Goal: Information Seeking & Learning: Learn about a topic

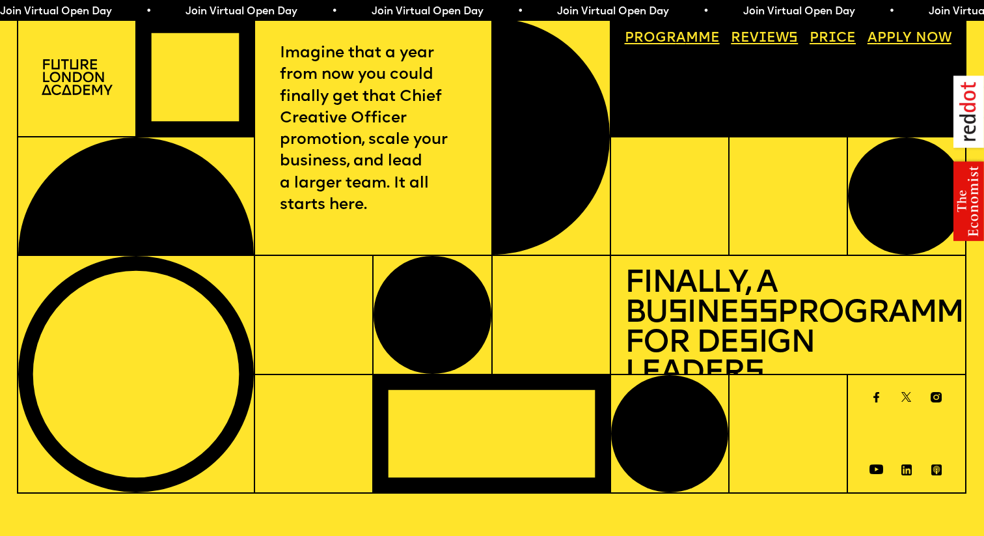
click at [664, 42] on link "Progr a mme" at bounding box center [671, 38] width 109 height 27
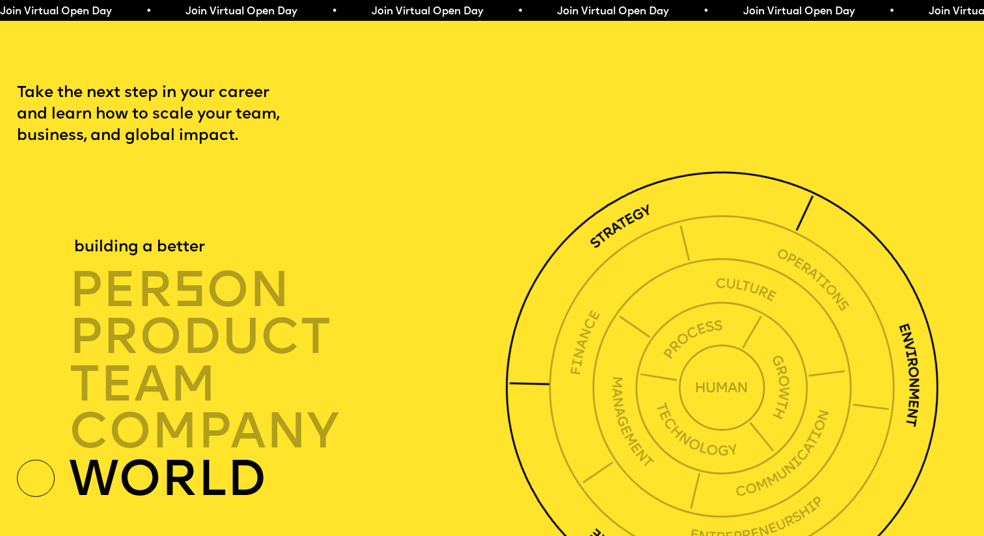
scroll to position [3367, 0]
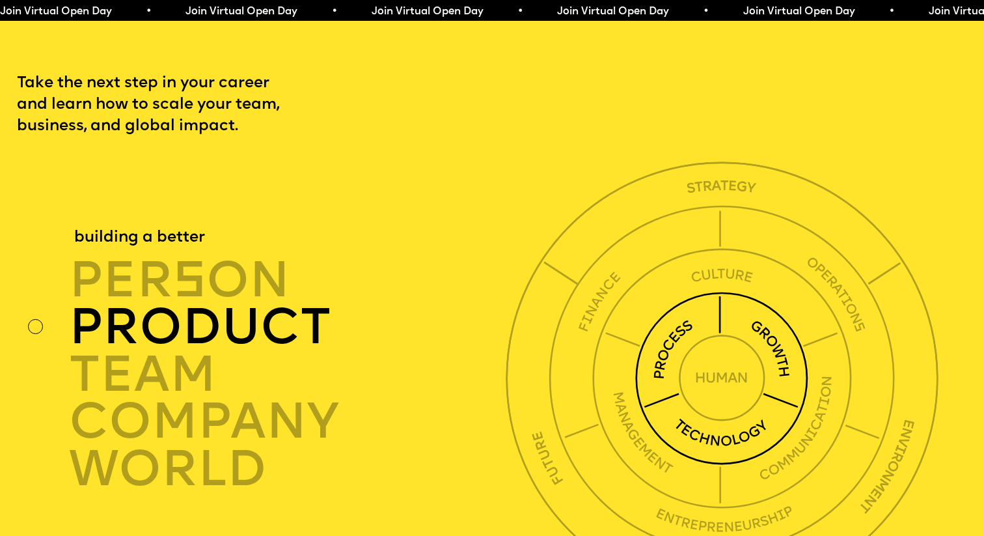
click at [767, 330] on img at bounding box center [721, 378] width 173 height 173
click at [778, 328] on img at bounding box center [721, 378] width 173 height 173
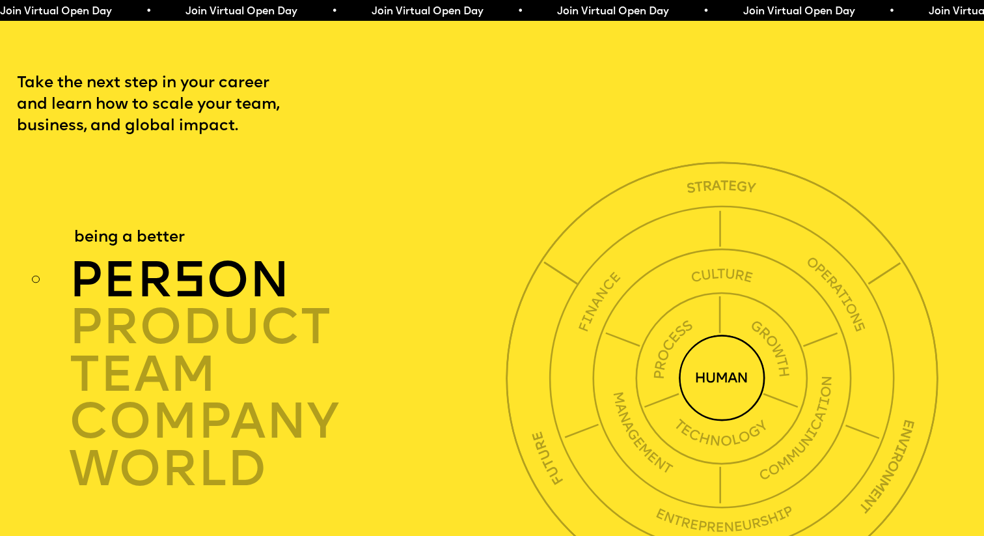
click at [218, 265] on div "per s on" at bounding box center [290, 279] width 443 height 47
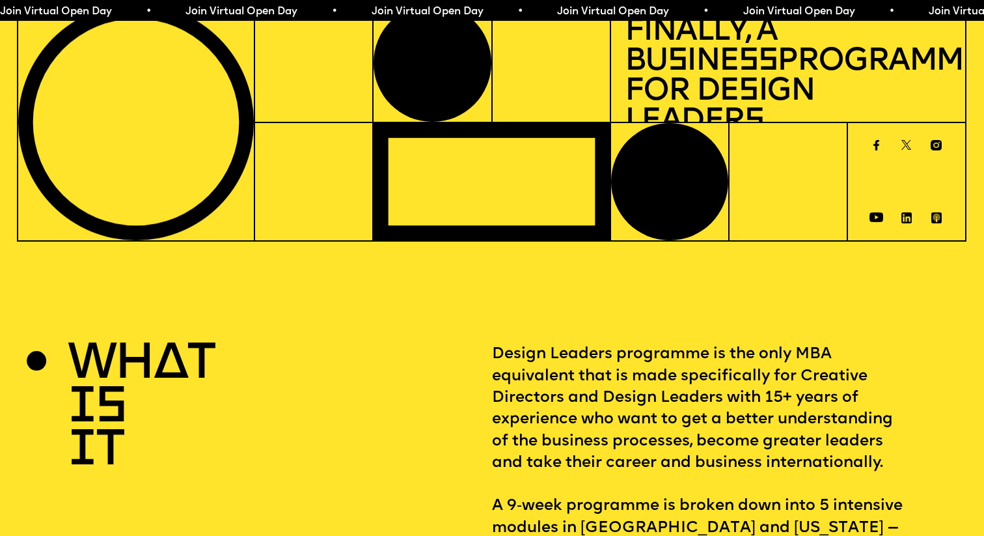
scroll to position [0, 0]
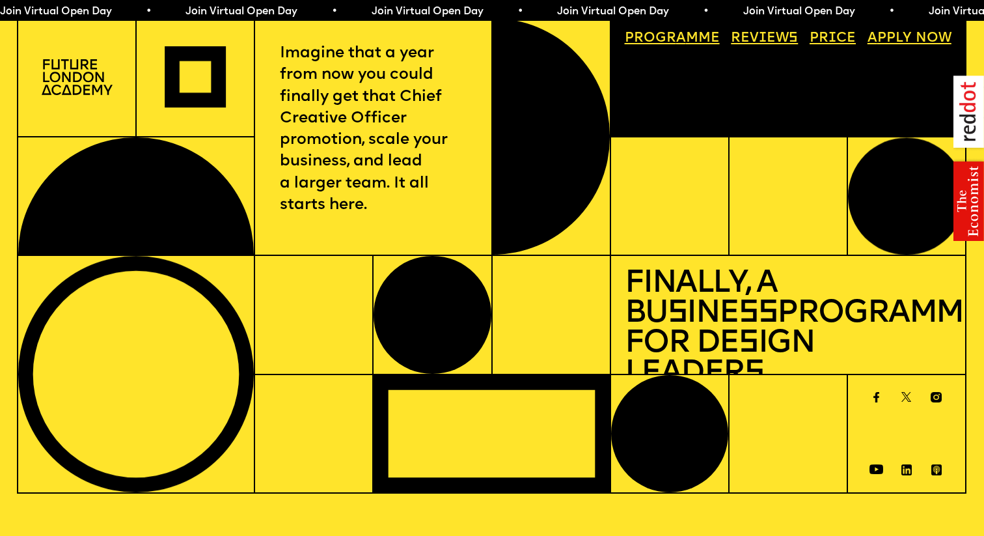
click at [656, 44] on link "Progr a mme" at bounding box center [671, 38] width 109 height 27
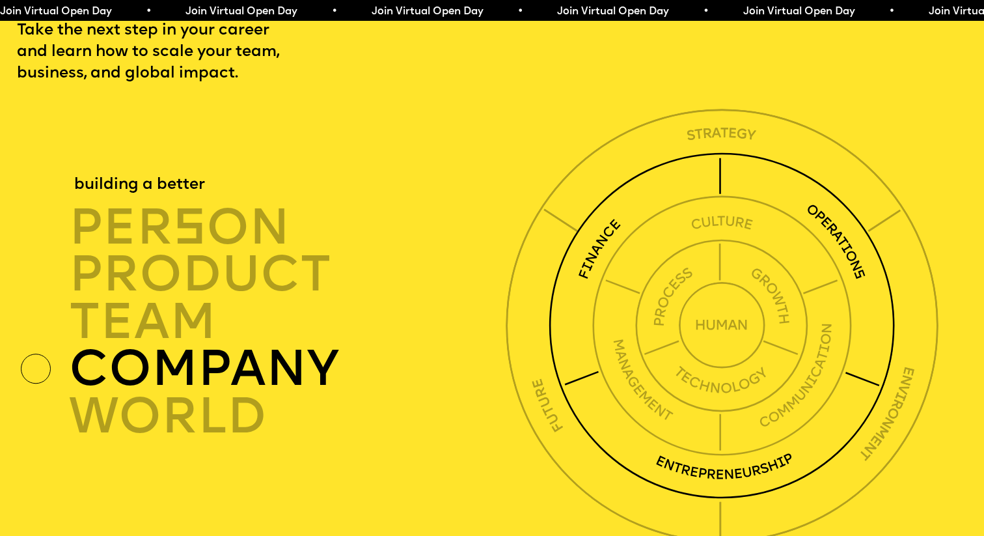
scroll to position [3425, 0]
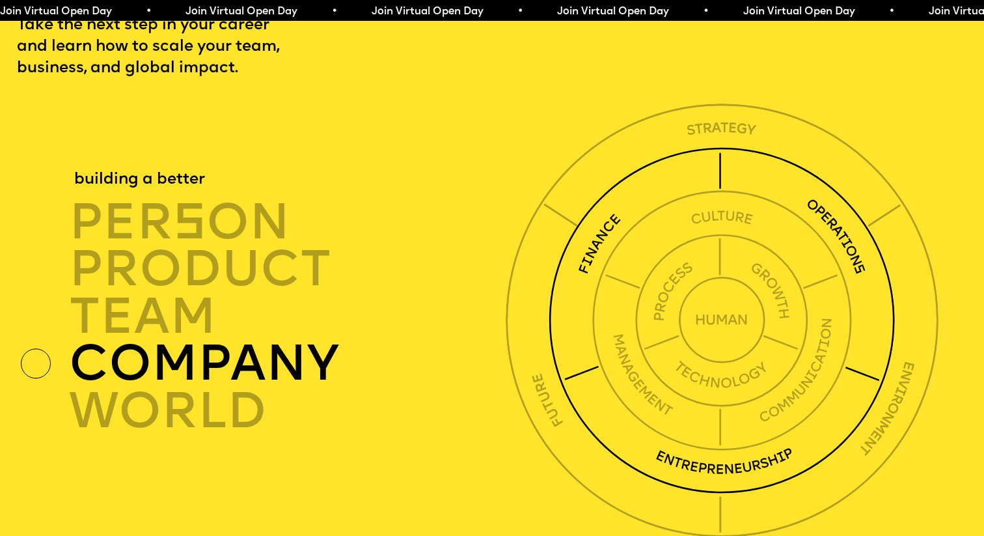
click at [694, 153] on img at bounding box center [722, 320] width 346 height 346
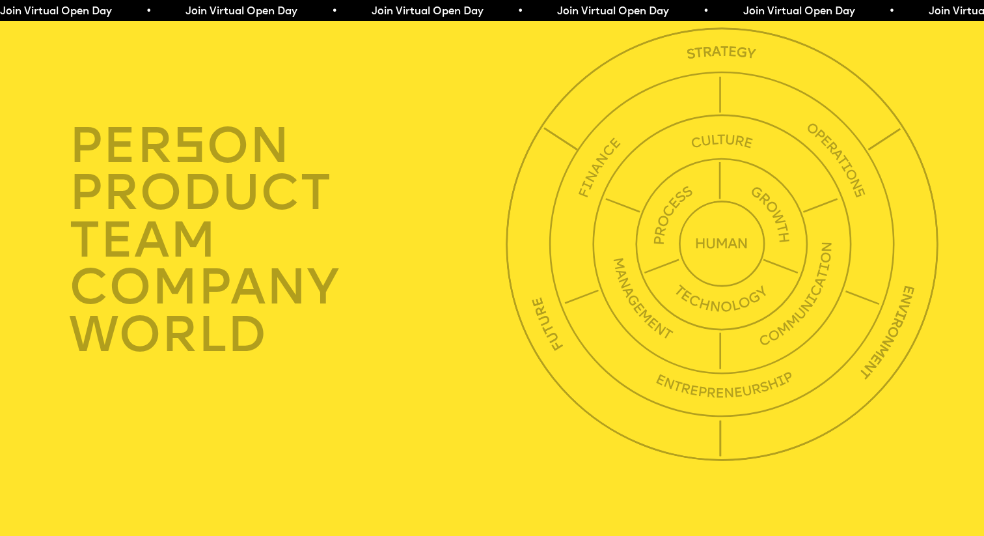
scroll to position [3493, 0]
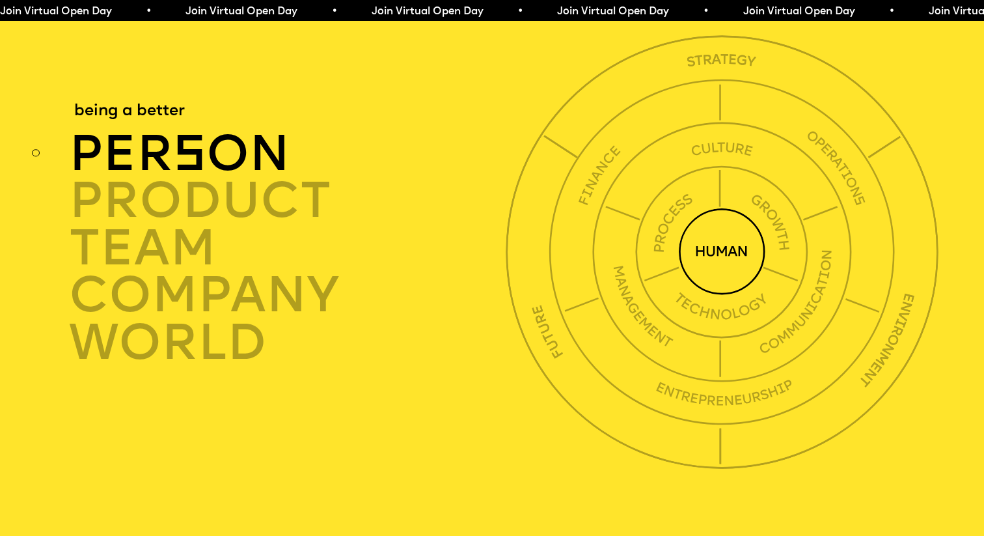
click at [187, 139] on span "s" at bounding box center [189, 157] width 33 height 50
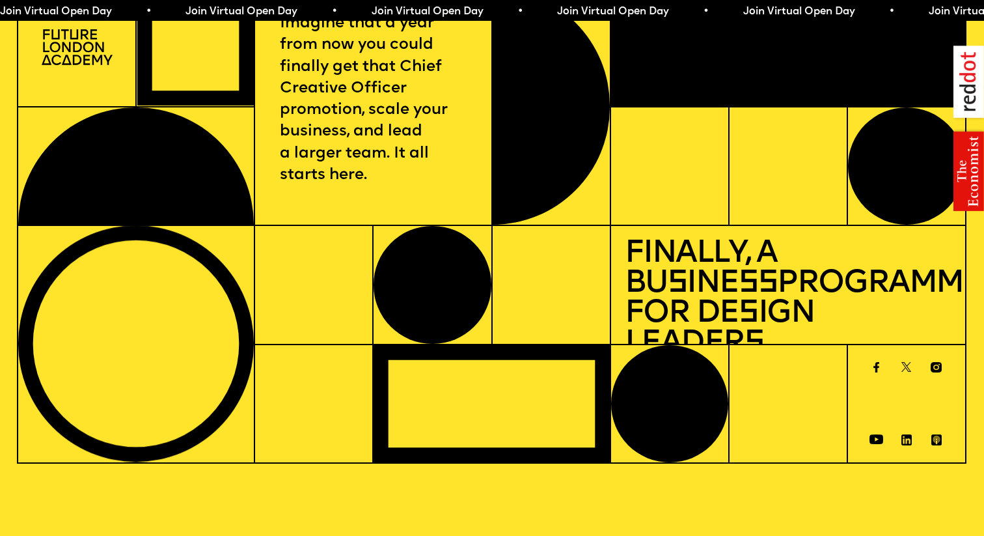
scroll to position [0, 0]
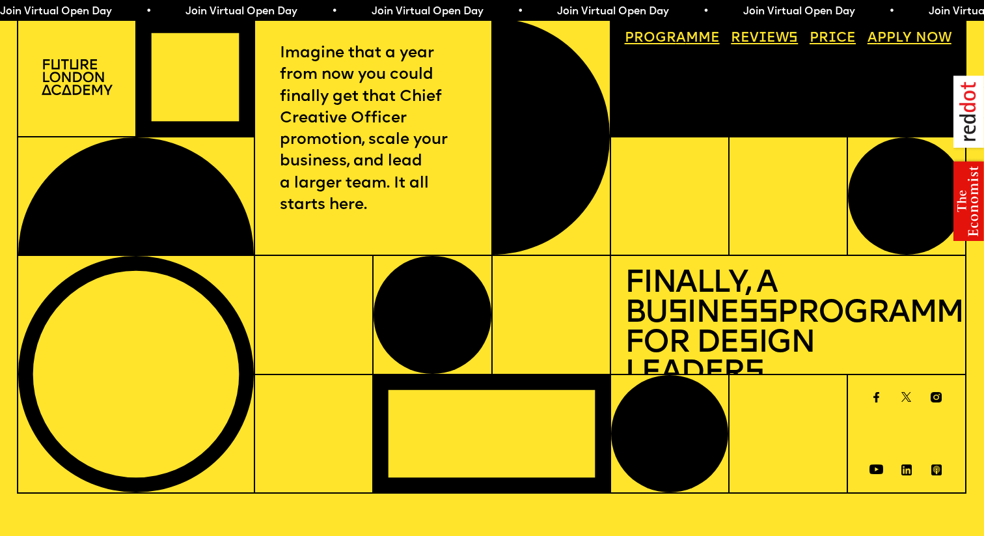
click at [824, 38] on link "Price" at bounding box center [833, 38] width 60 height 27
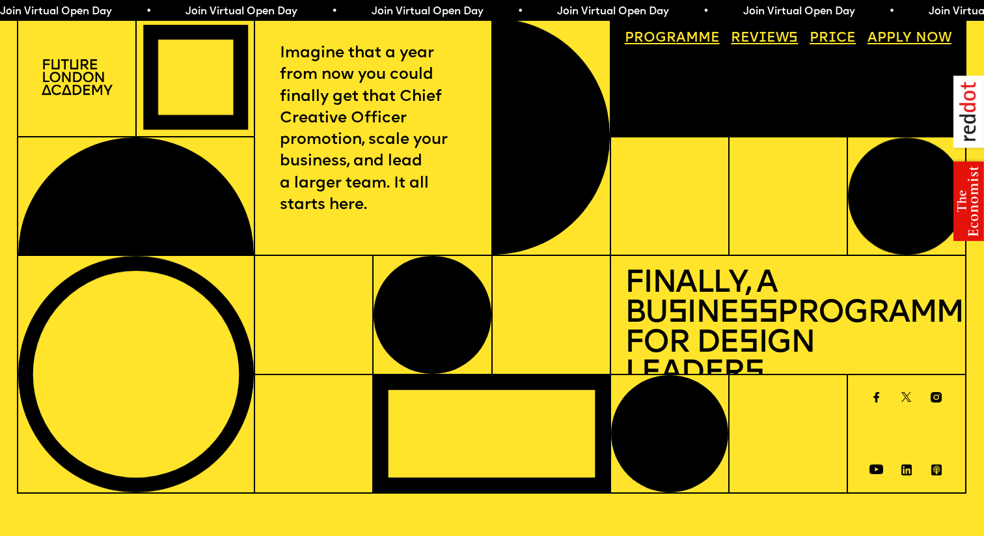
click at [830, 36] on link "Price" at bounding box center [833, 38] width 60 height 27
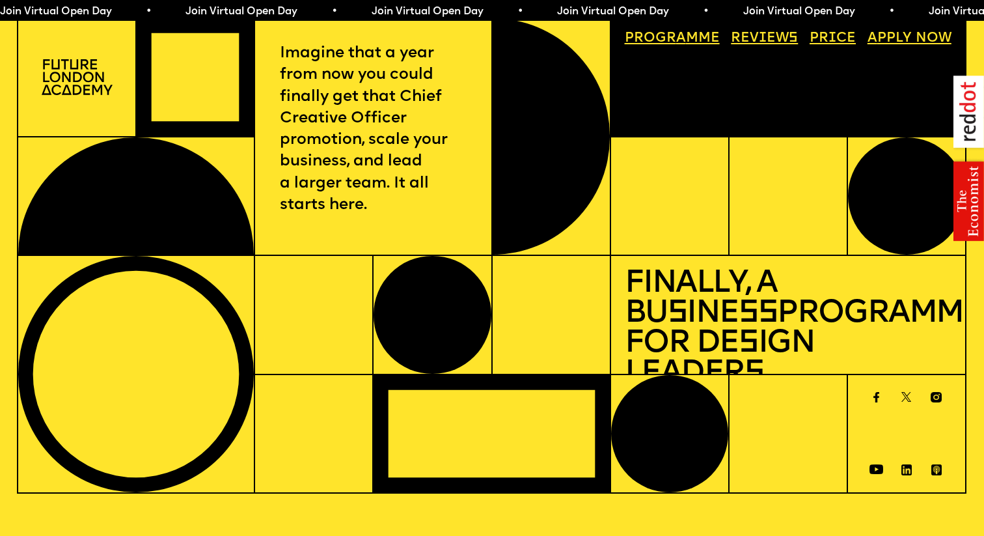
click at [658, 38] on link "Progr a mme" at bounding box center [671, 38] width 109 height 27
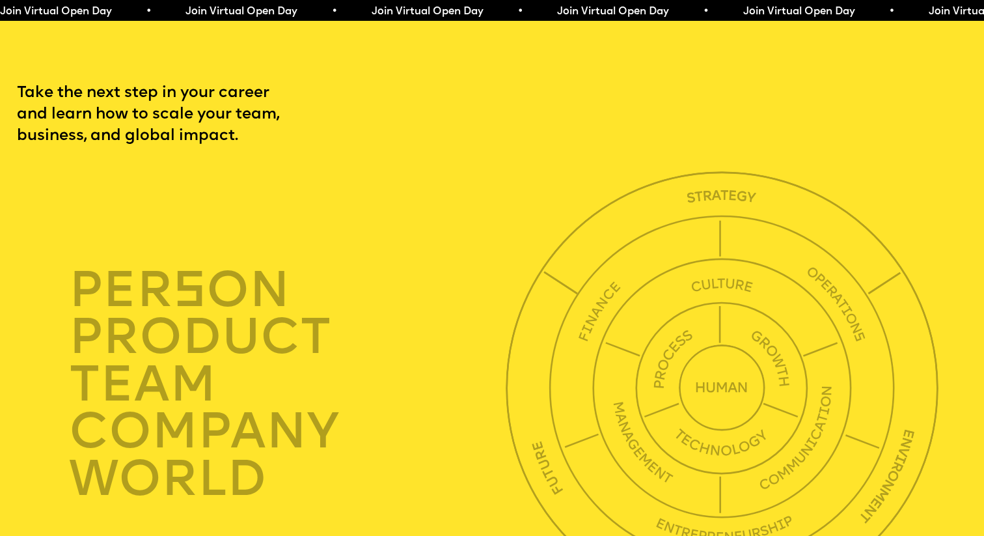
scroll to position [3367, 0]
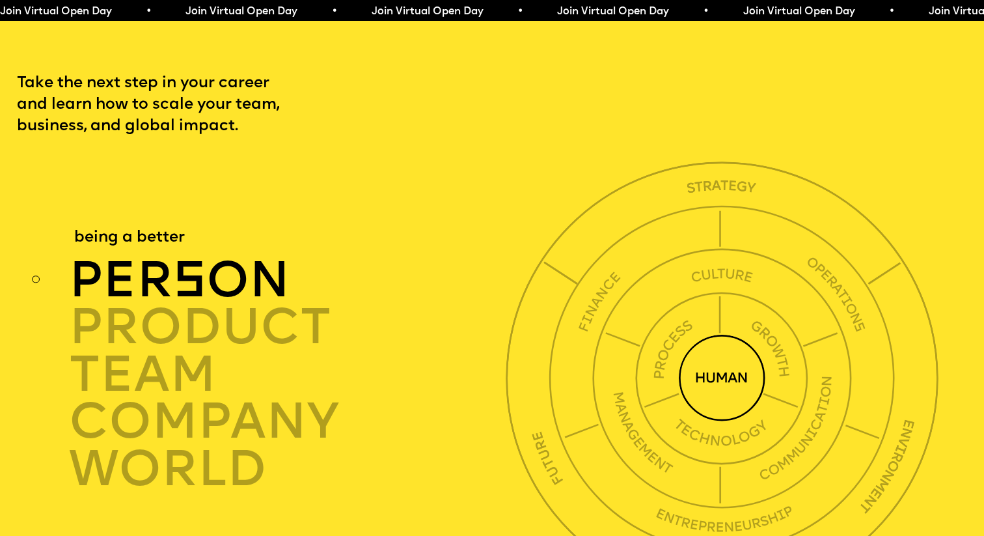
click at [232, 256] on div "per s on" at bounding box center [290, 279] width 443 height 47
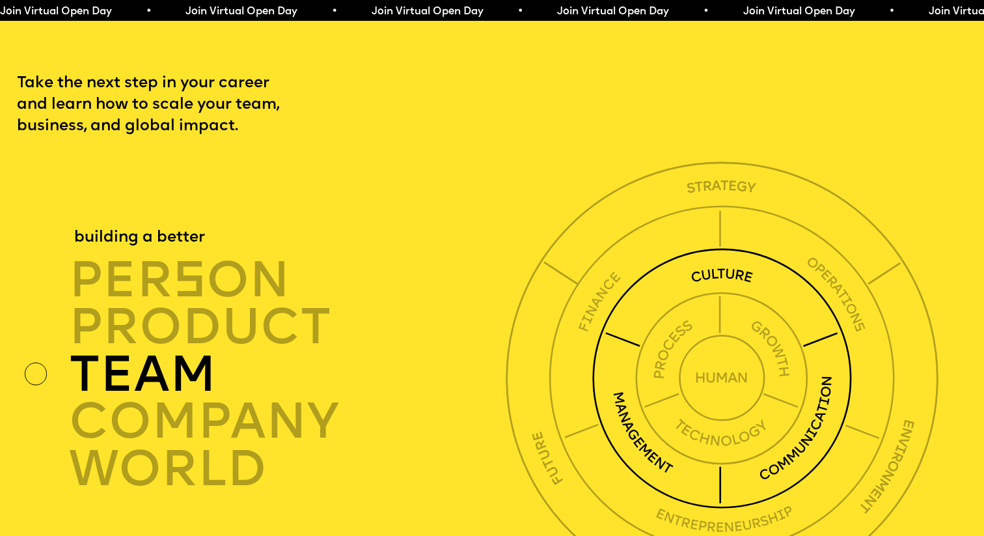
click at [161, 351] on div "TEAM" at bounding box center [290, 374] width 443 height 47
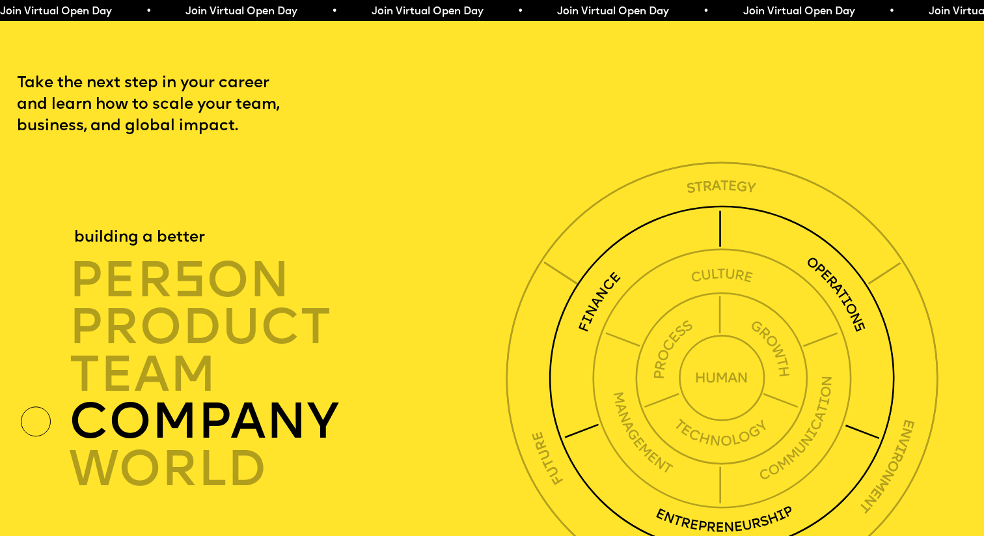
click at [159, 398] on div "company" at bounding box center [290, 421] width 443 height 47
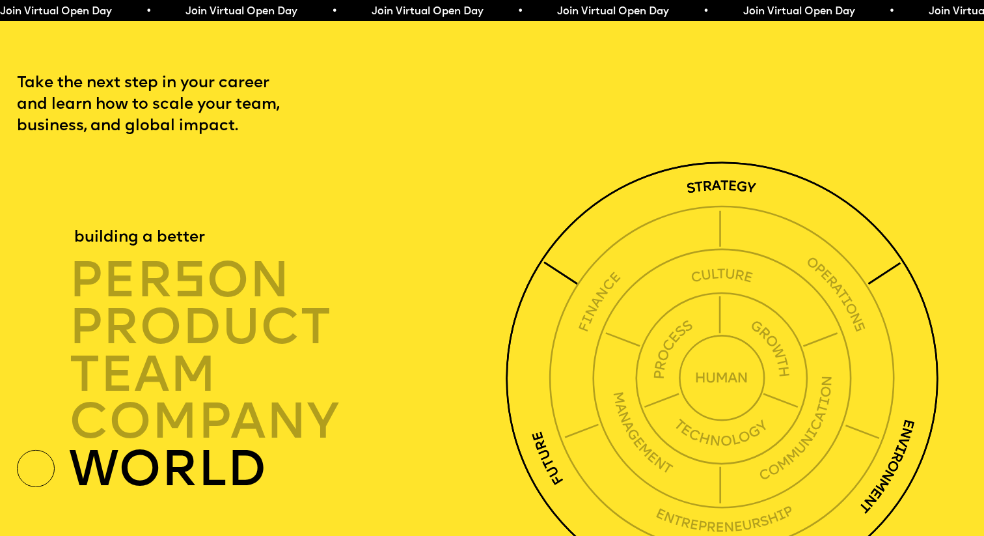
click at [155, 449] on div "world" at bounding box center [290, 469] width 443 height 47
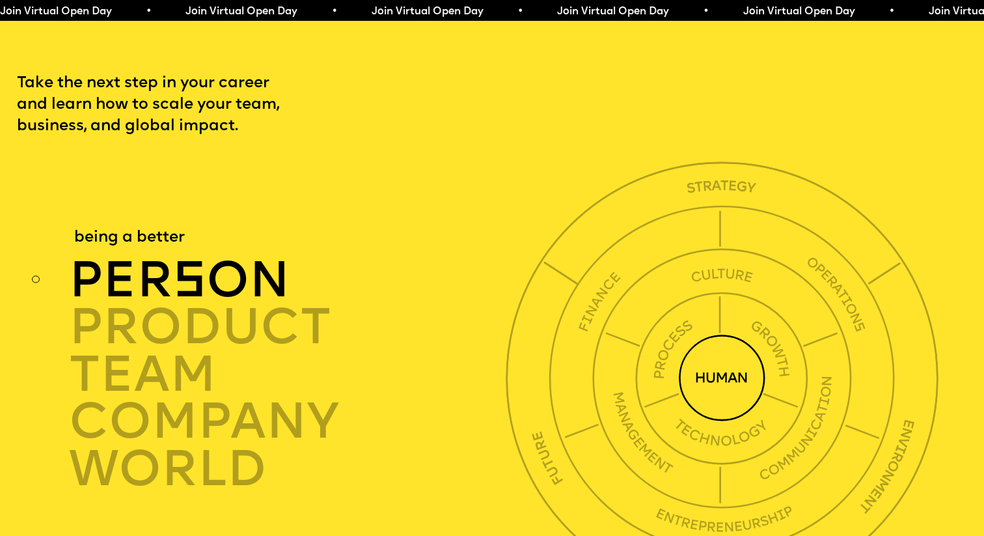
click at [736, 369] on img at bounding box center [722, 377] width 87 height 87
click at [734, 357] on img at bounding box center [722, 377] width 87 height 87
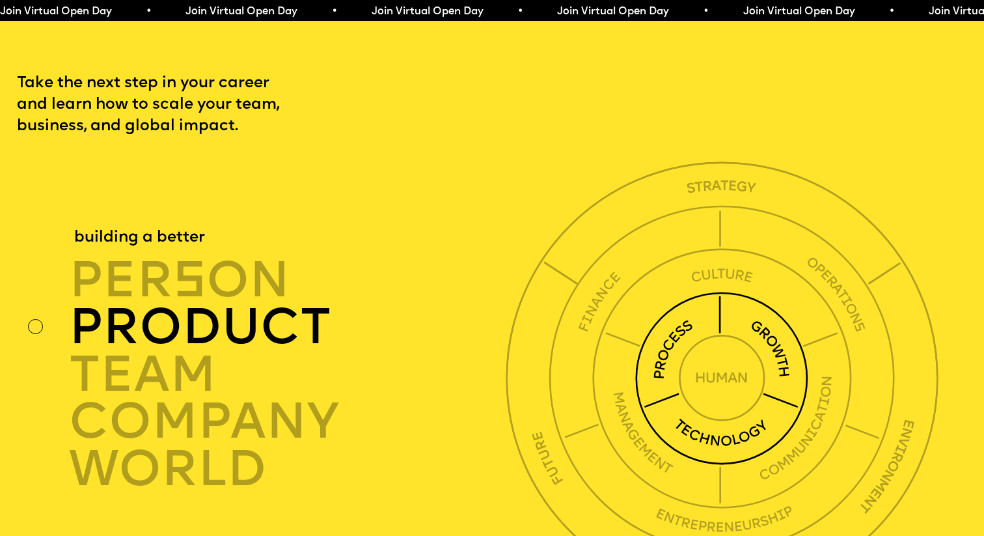
click at [773, 330] on img at bounding box center [721, 378] width 173 height 173
